Goal: Navigation & Orientation: Find specific page/section

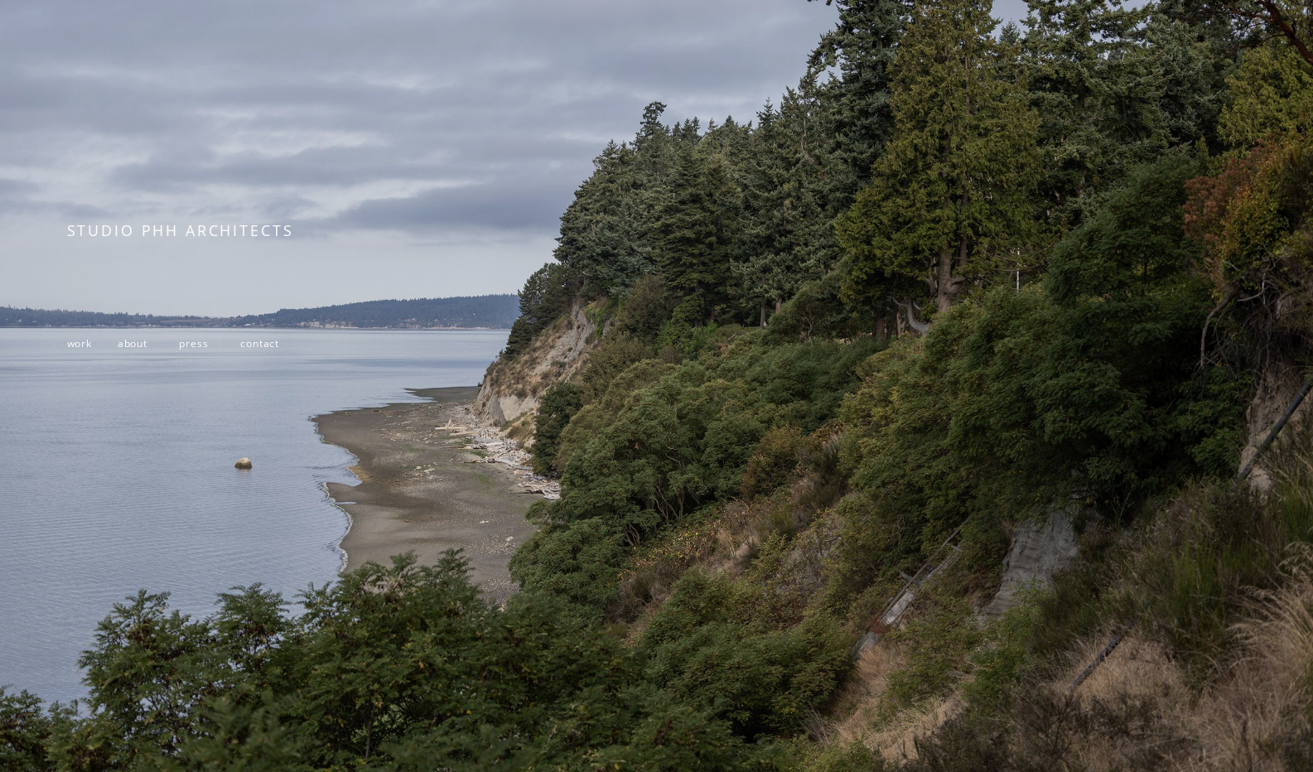
scroll to position [149, 0]
click at [86, 338] on span "work" at bounding box center [79, 342] width 25 height 14
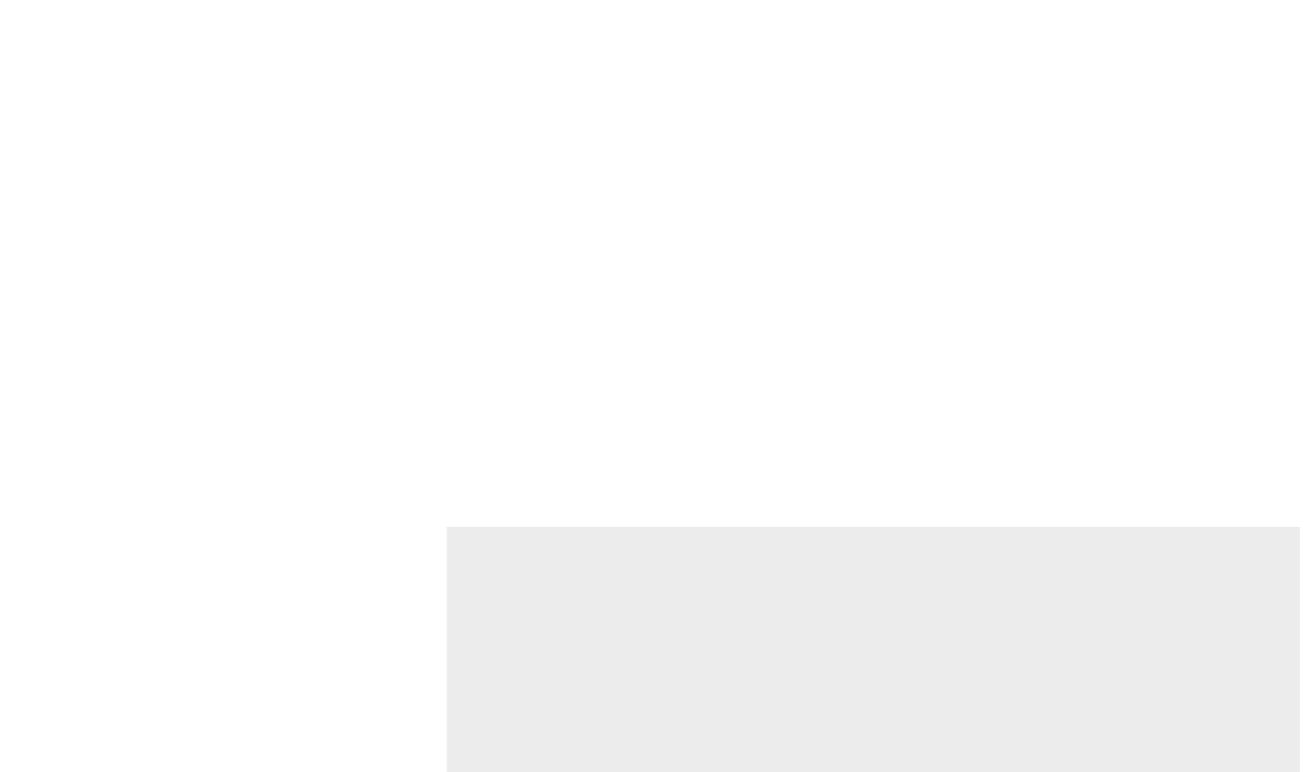
scroll to position [2484, 0]
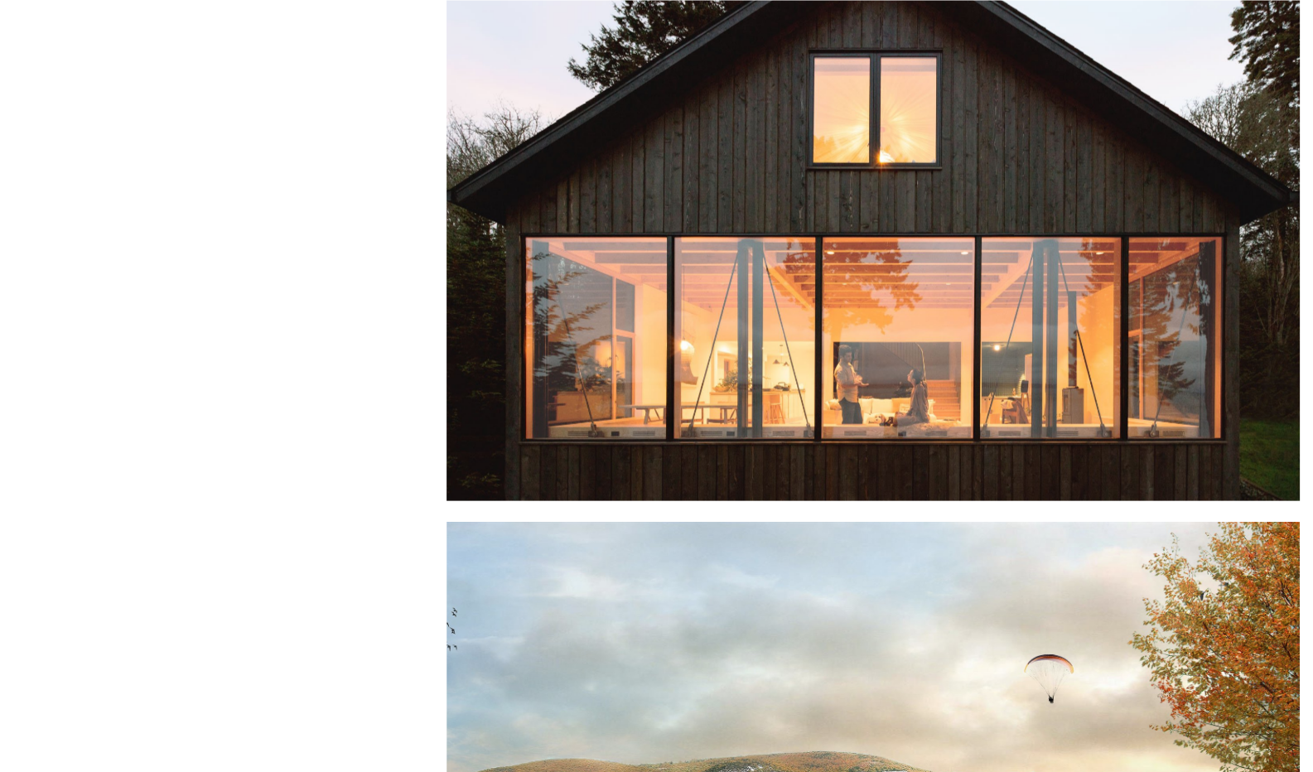
click at [917, 354] on div at bounding box center [873, 197] width 854 height 608
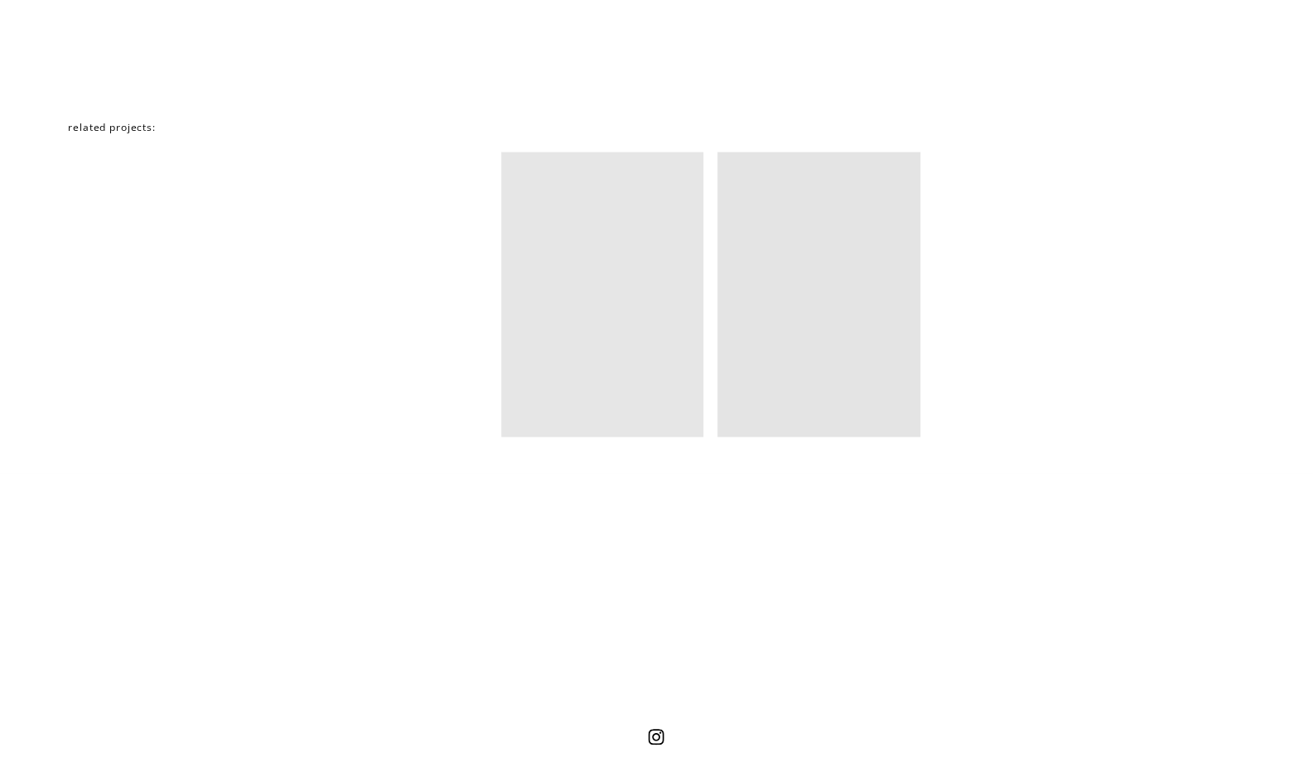
scroll to position [10103, 0]
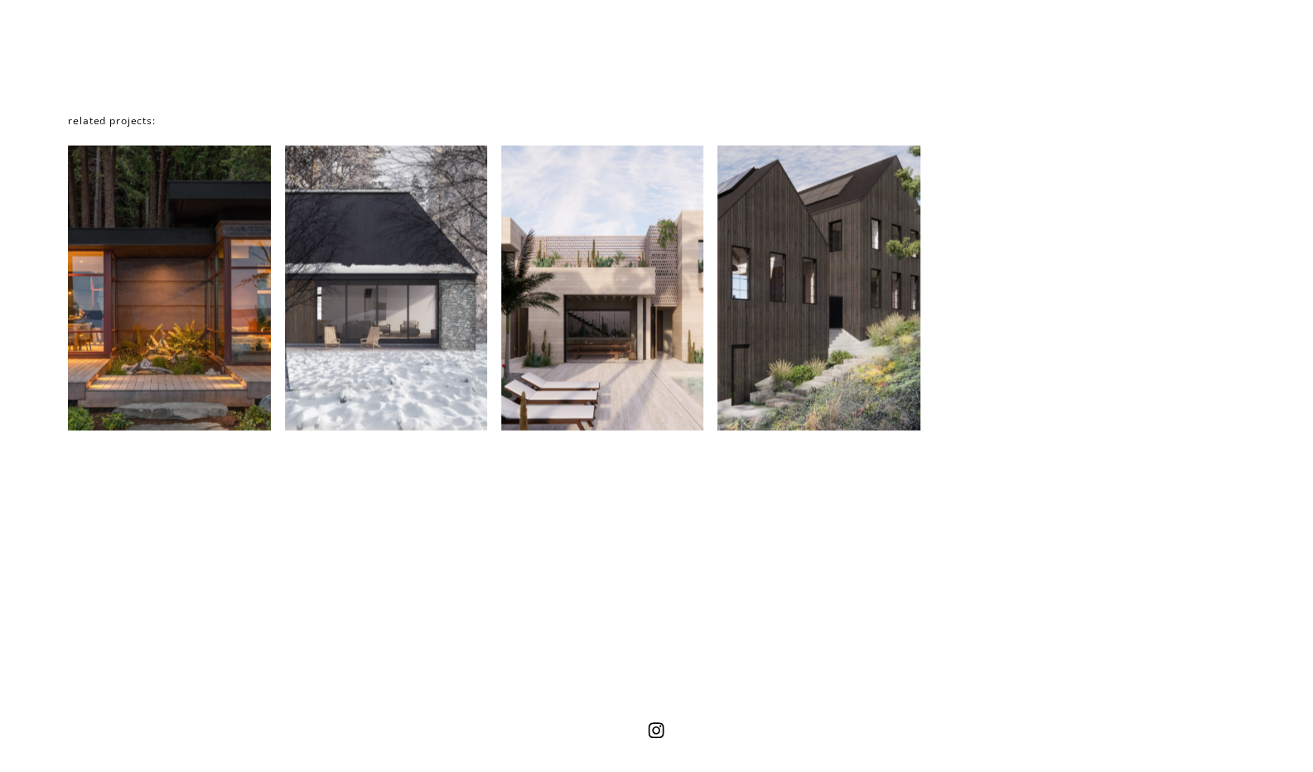
drag, startPoint x: 636, startPoint y: 503, endPoint x: 677, endPoint y: 498, distance: 41.7
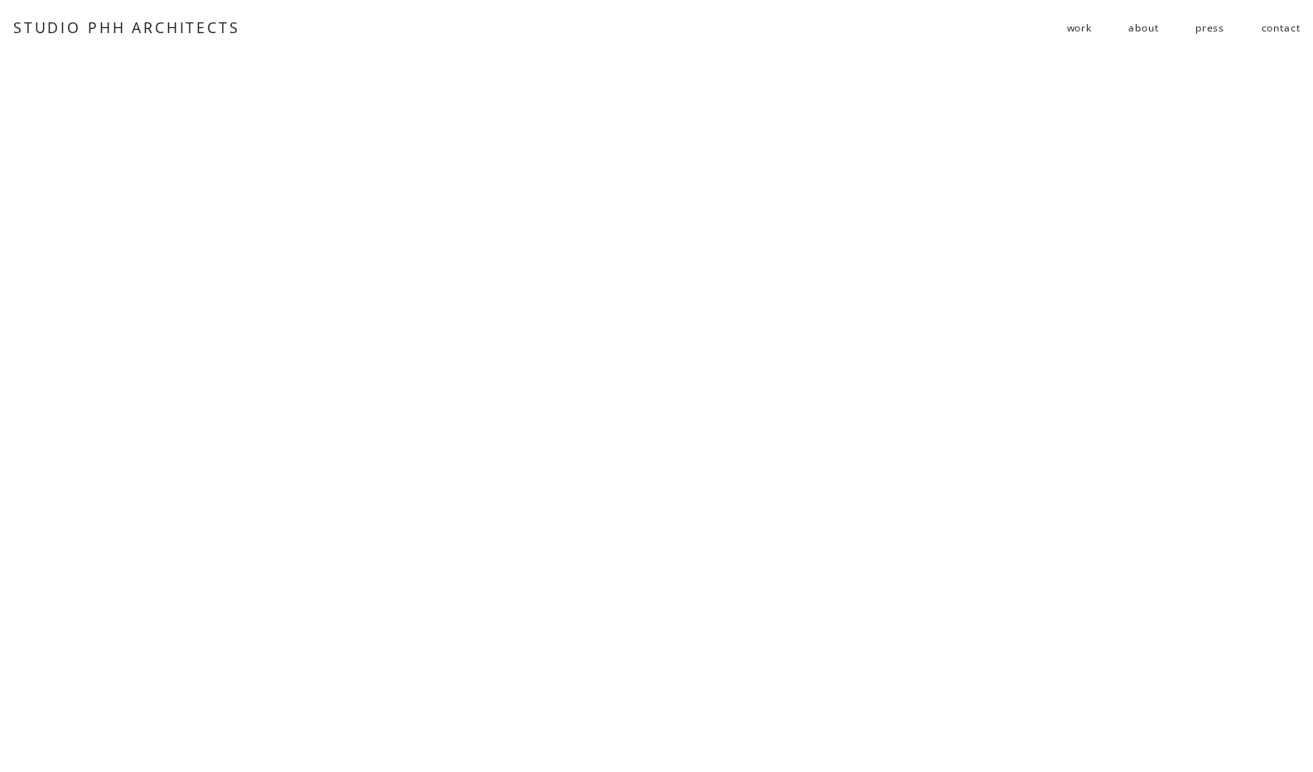
scroll to position [3313, 0]
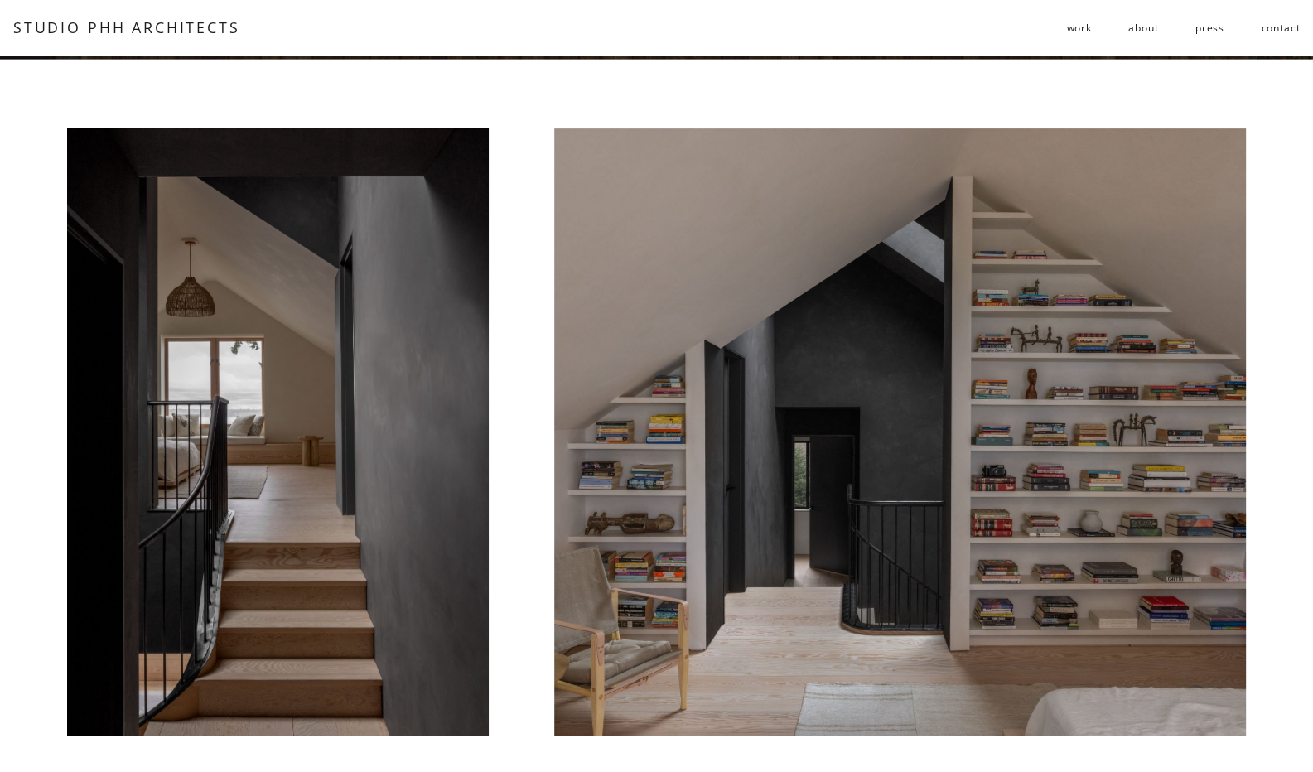
click at [1137, 31] on link "about" at bounding box center [1143, 27] width 30 height 27
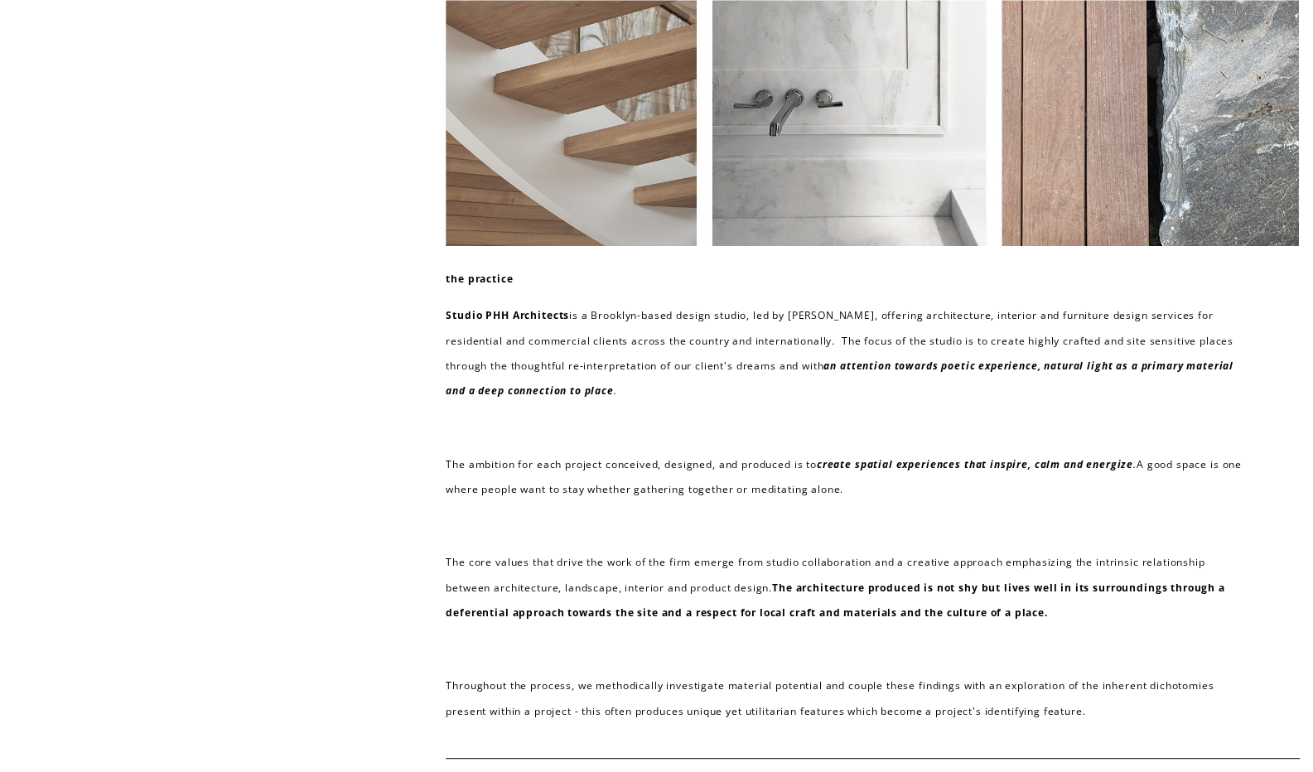
scroll to position [83, 0]
